Goal: Task Accomplishment & Management: Complete application form

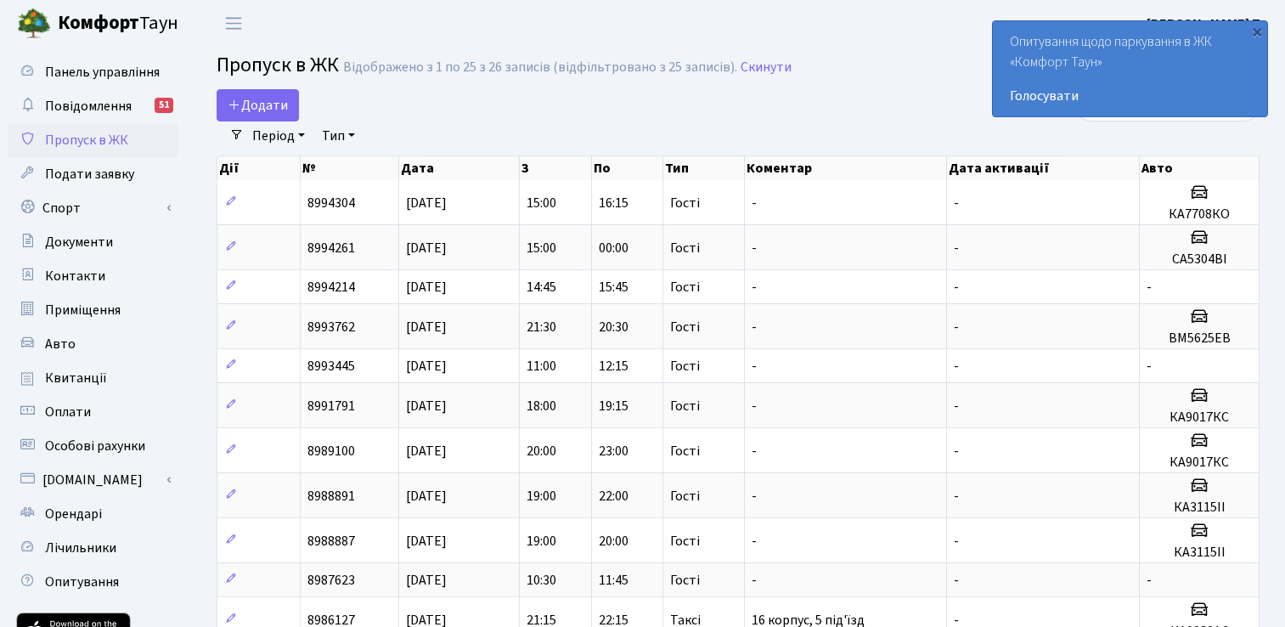
select select "25"
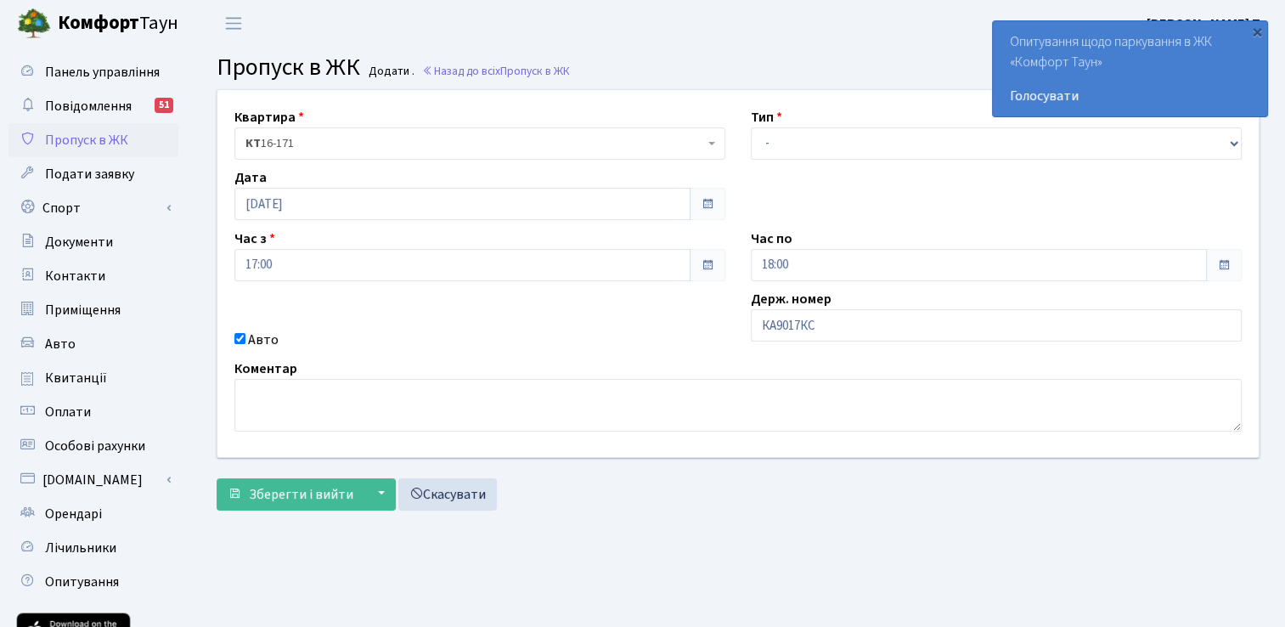
type input "КА9017КС"
click at [809, 151] on select "- Доставка Таксі Гості Сервіс" at bounding box center [996, 143] width 491 height 32
select select "3"
click at [751, 127] on select "- Доставка Таксі Гості Сервіс" at bounding box center [996, 143] width 491 height 32
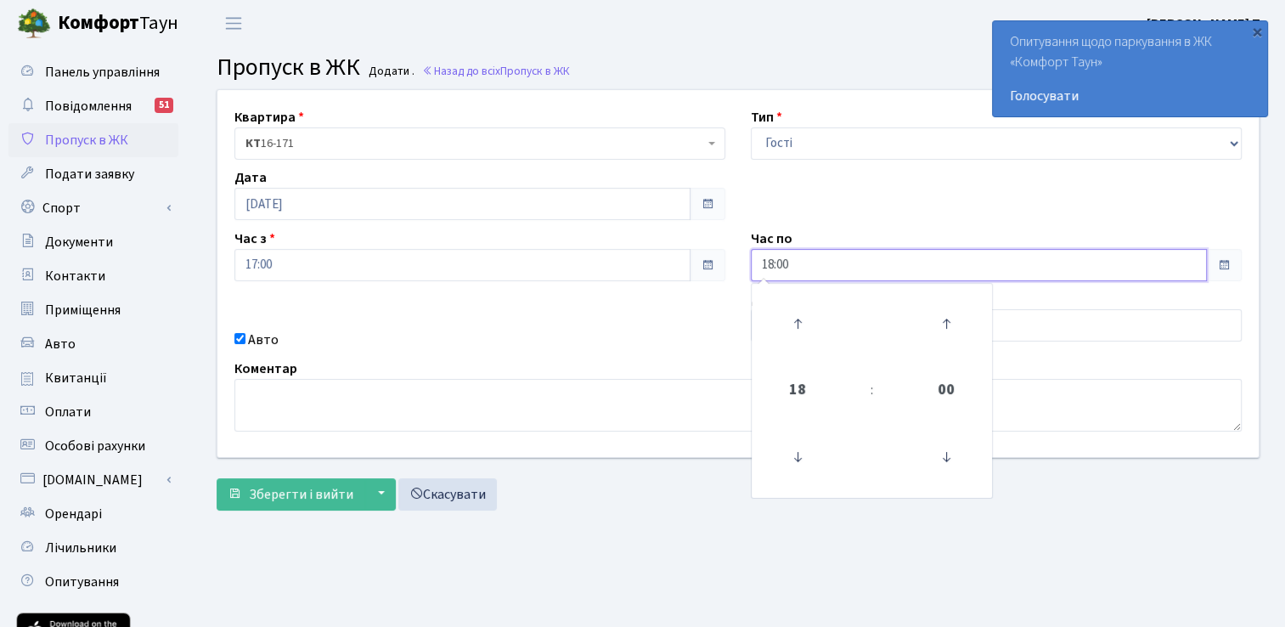
click at [800, 273] on input "18:00" at bounding box center [979, 265] width 456 height 32
click at [793, 308] on icon at bounding box center [797, 324] width 46 height 46
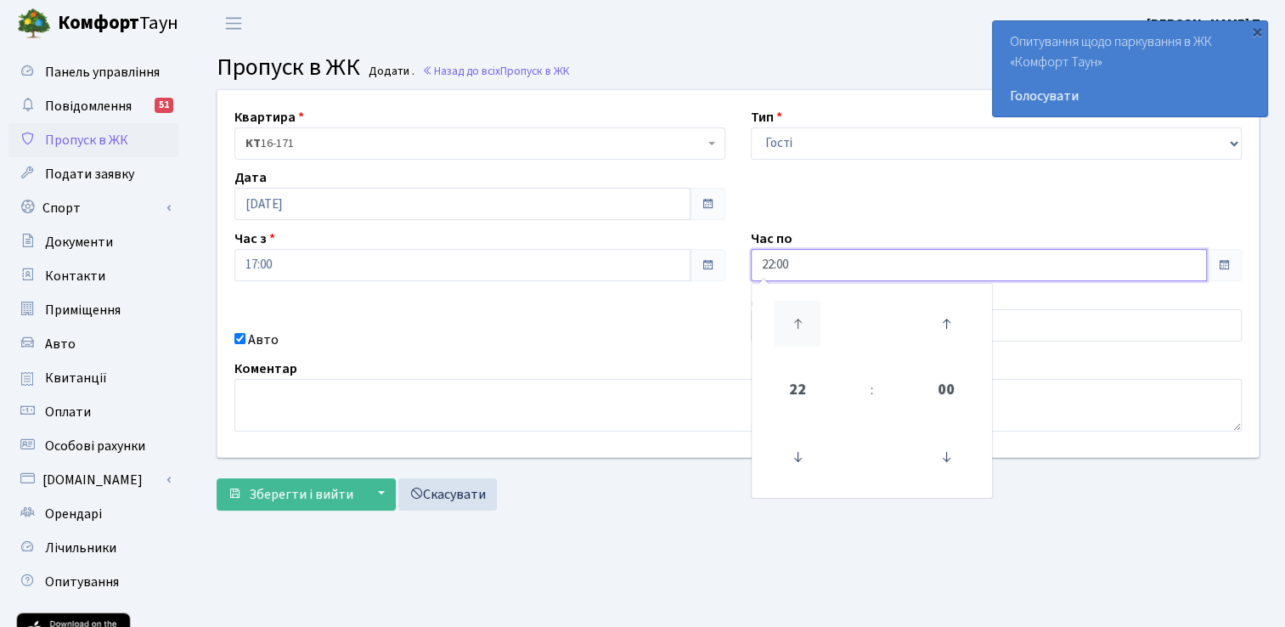
click at [793, 308] on icon at bounding box center [797, 324] width 46 height 46
click at [801, 450] on icon at bounding box center [797, 457] width 46 height 46
click at [943, 321] on icon at bounding box center [946, 324] width 46 height 46
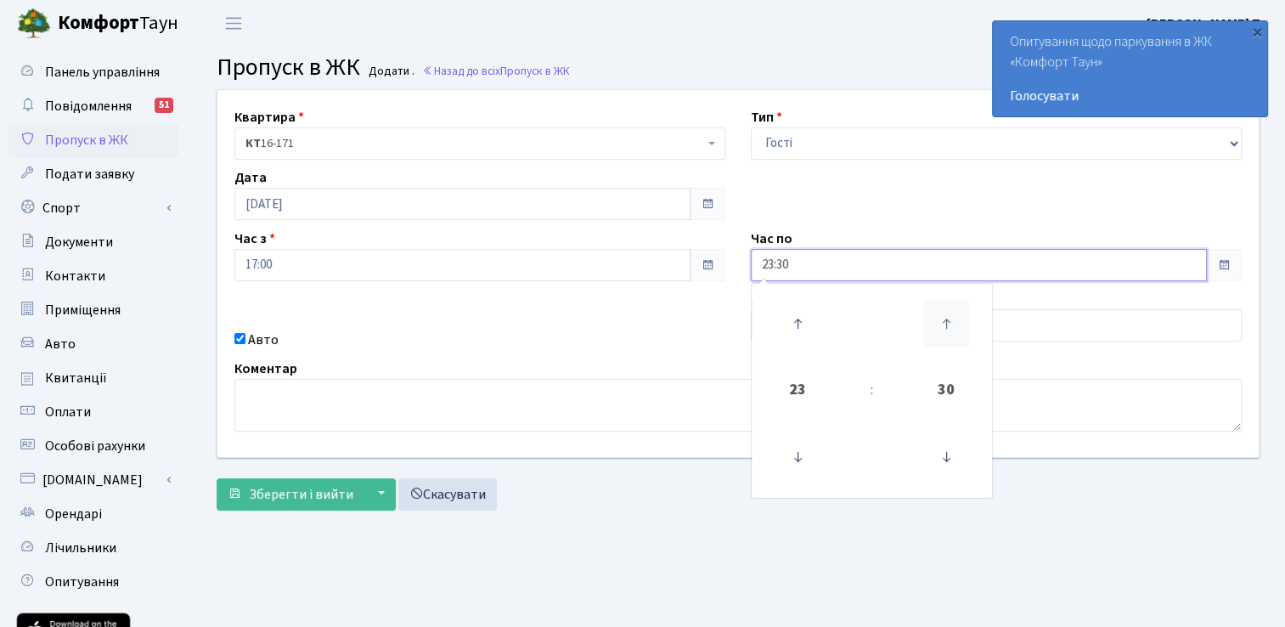
click at [942, 321] on icon at bounding box center [946, 324] width 46 height 46
type input "23:45"
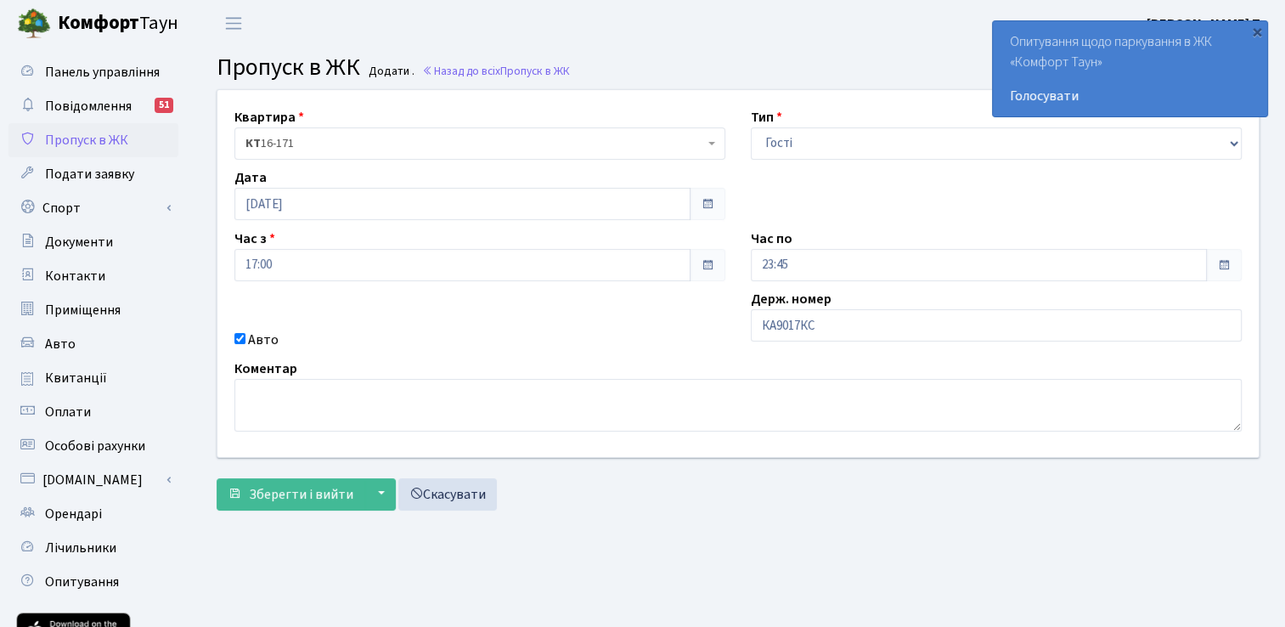
click at [632, 328] on div "Квартира <b>КТ</b>&nbsp;&nbsp;&nbsp;&nbsp;16-171 КТ 16-171 Тип - Доставка Таксі…" at bounding box center [738, 273] width 1066 height 367
click at [320, 494] on span "Зберегти і вийти" at bounding box center [301, 494] width 104 height 19
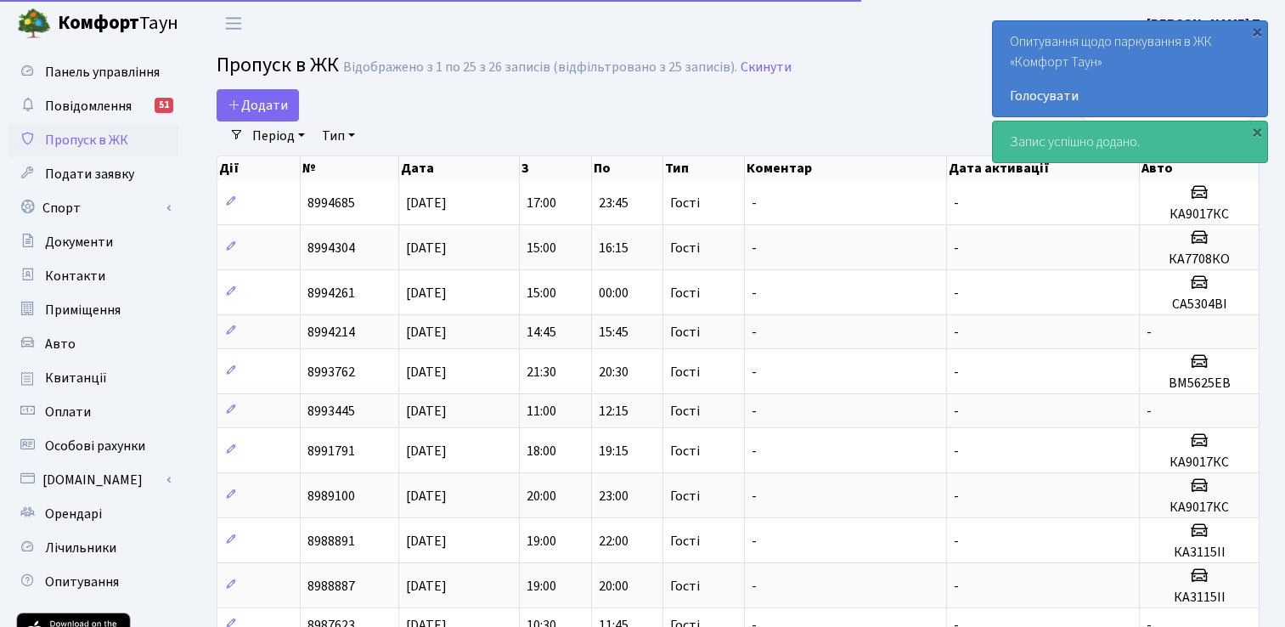
select select "25"
